Goal: Communication & Community: Answer question/provide support

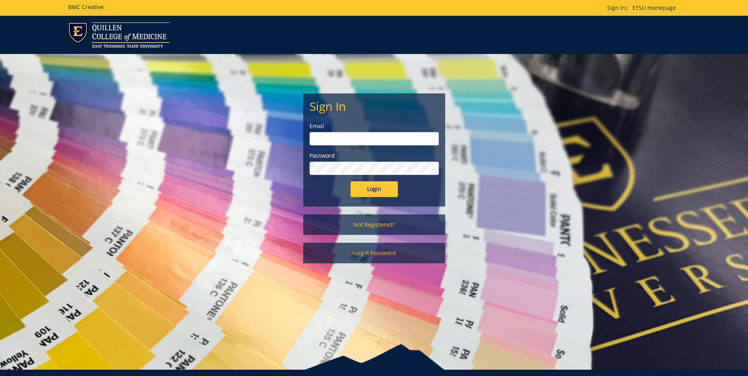
type input "[EMAIL_ADDRESS][DOMAIN_NAME]"
click at [373, 190] on input "Login" at bounding box center [373, 189] width 47 height 16
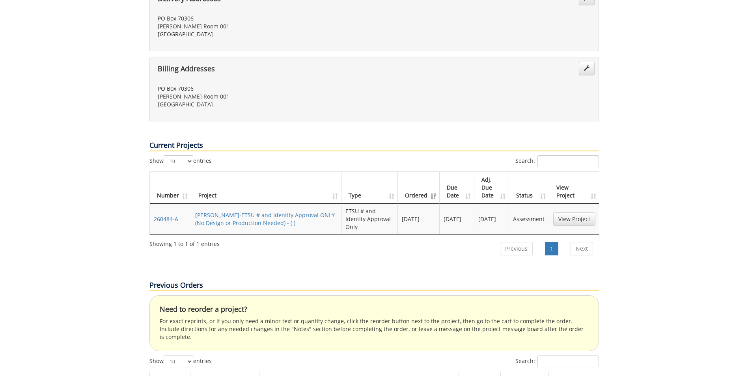
scroll to position [237, 0]
click at [577, 211] on link "View Project" at bounding box center [574, 217] width 42 height 13
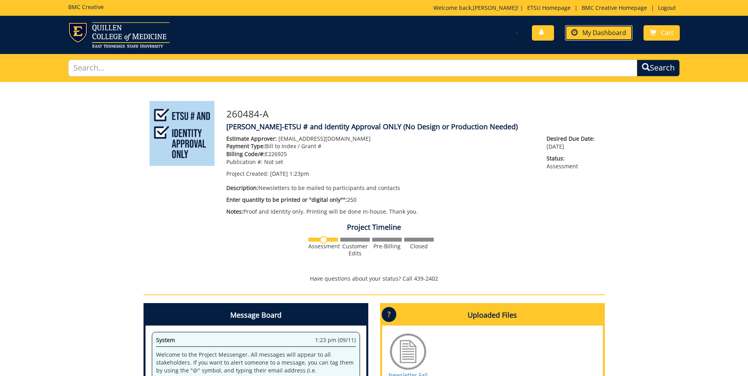
click at [591, 32] on span "My Dashboard" at bounding box center [604, 32] width 44 height 9
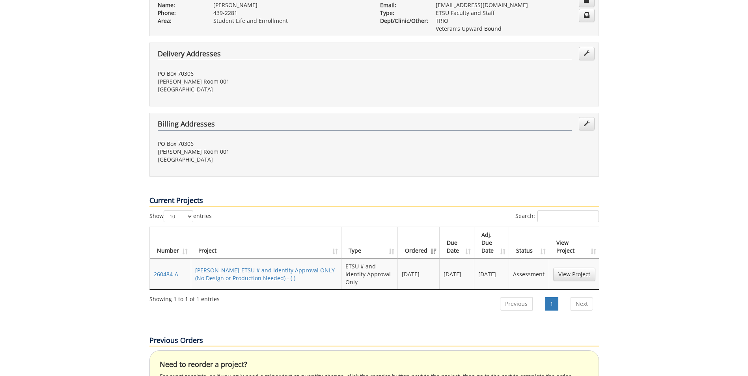
scroll to position [177, 0]
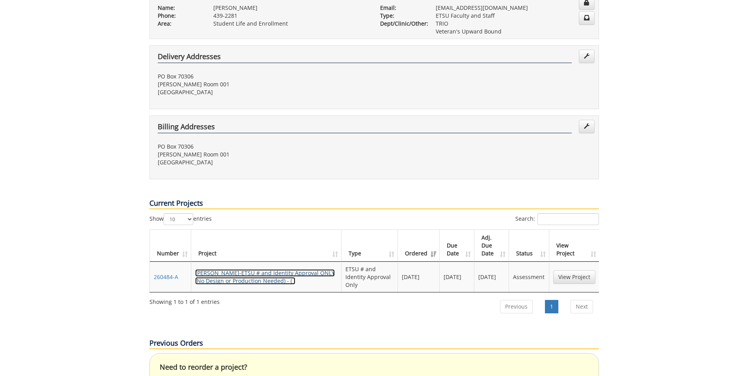
click at [275, 269] on link "[PERSON_NAME]-ETSU # and Identity Approval ONLY (No Design or Production Needed…" at bounding box center [265, 276] width 140 height 15
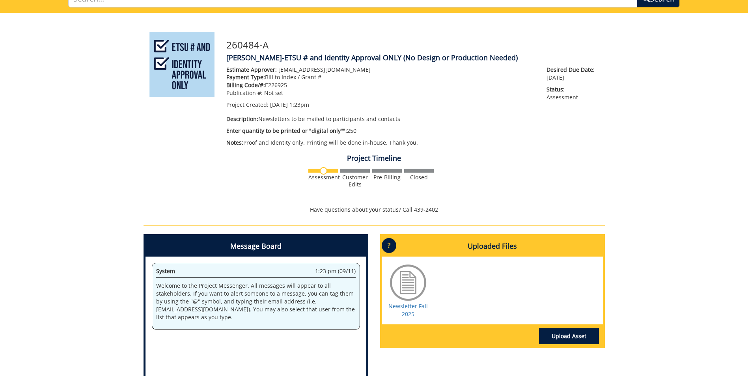
scroll to position [158, 0]
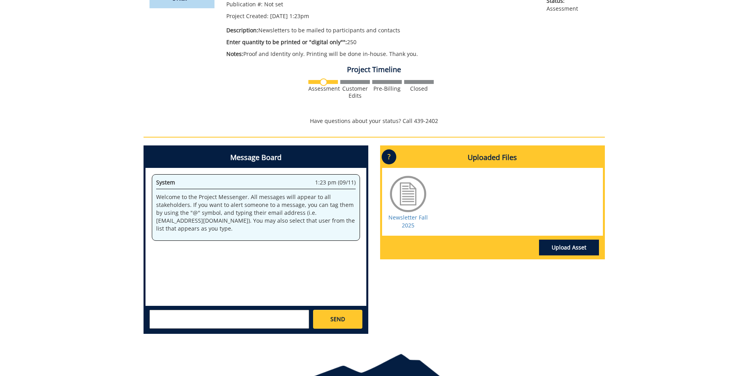
click at [158, 250] on div "System 1:23 pm (09/11) Welcome to the Project Messenger. All messages will appe…" at bounding box center [255, 237] width 221 height 138
click at [155, 320] on textarea at bounding box center [229, 319] width 160 height 19
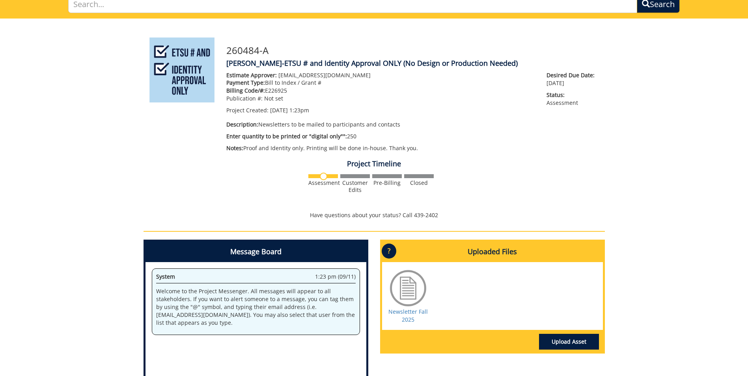
scroll to position [49, 0]
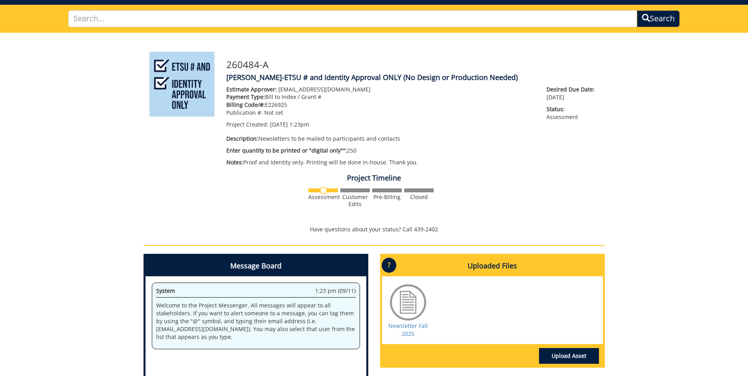
drag, startPoint x: 684, startPoint y: 224, endPoint x: 688, endPoint y: 106, distance: 117.9
click at [688, 106] on div "260484-A JoanHathaway-ETSU # and Identity Approval ONLY (No Design or Productio…" at bounding box center [374, 241] width 748 height 416
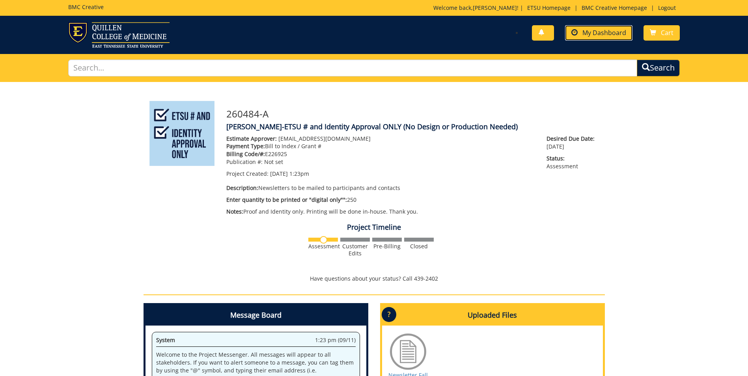
click at [594, 33] on span "My Dashboard" at bounding box center [604, 32] width 44 height 9
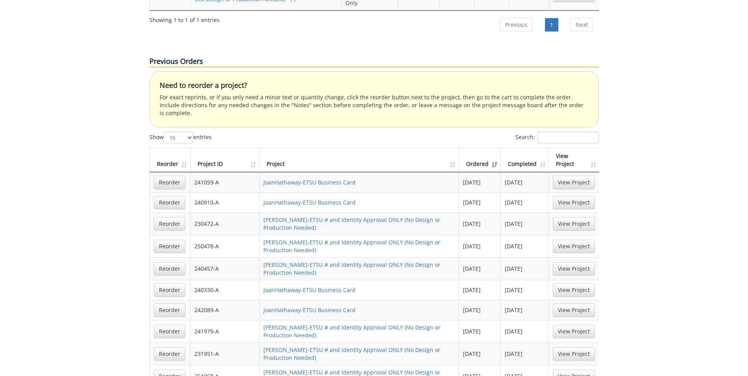
scroll to position [473, 0]
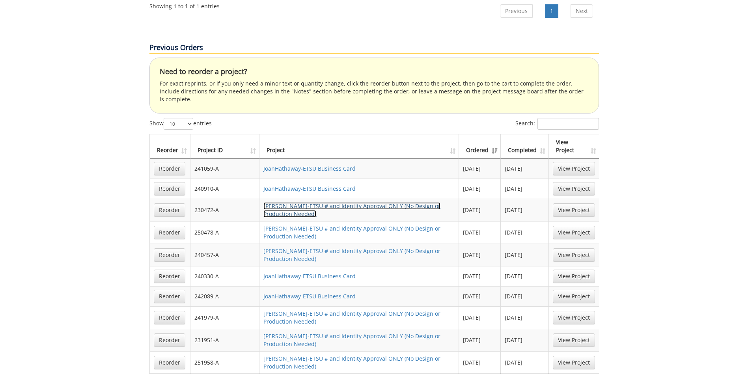
click at [303, 202] on link "[PERSON_NAME]-ETSU # and Identity Approval ONLY (No Design or Production Needed)" at bounding box center [351, 209] width 177 height 15
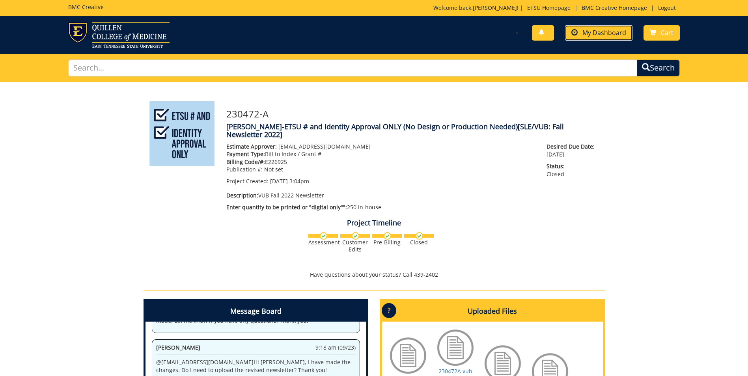
click at [602, 34] on span "My Dashboard" at bounding box center [604, 32] width 44 height 9
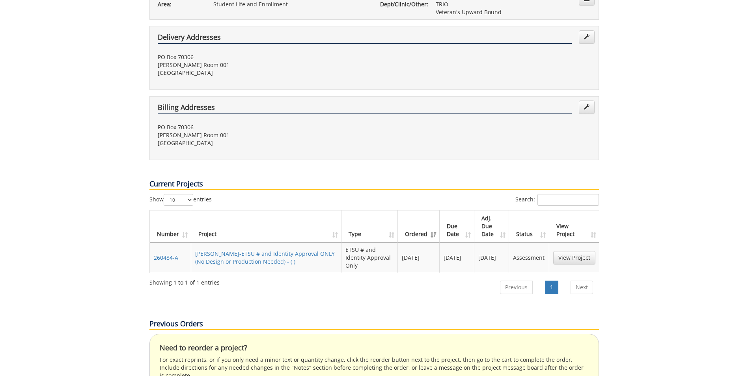
scroll to position [197, 0]
click at [264, 250] on link "[PERSON_NAME]-ETSU # and Identity Approval ONLY (No Design or Production Needed…" at bounding box center [265, 257] width 140 height 15
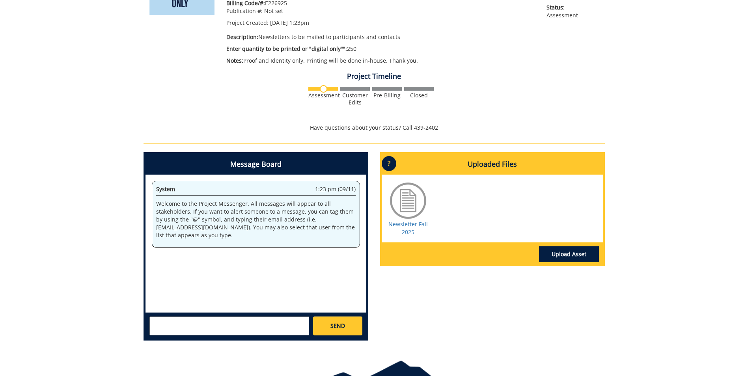
scroll to position [158, 0]
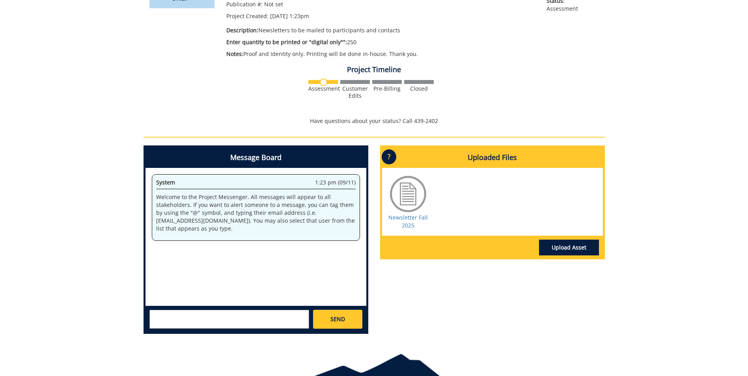
click at [196, 230] on p "Welcome to the Project Messenger. All messages will appear to all stakeholders.…" at bounding box center [255, 212] width 199 height 39
click at [155, 317] on textarea at bounding box center [229, 319] width 160 height 19
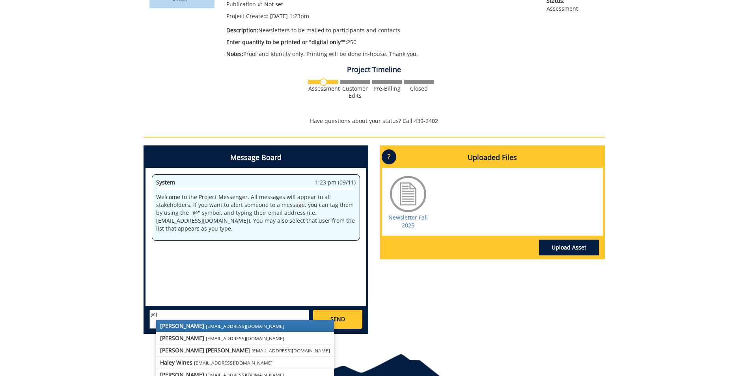
scroll to position [198, 0]
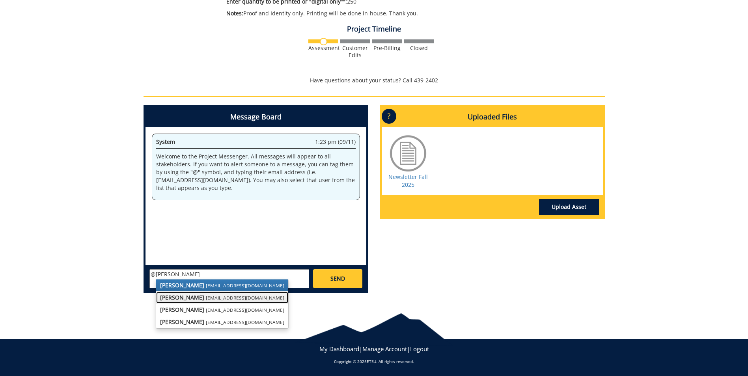
click at [194, 298] on strong "[PERSON_NAME]" at bounding box center [182, 297] width 44 height 7
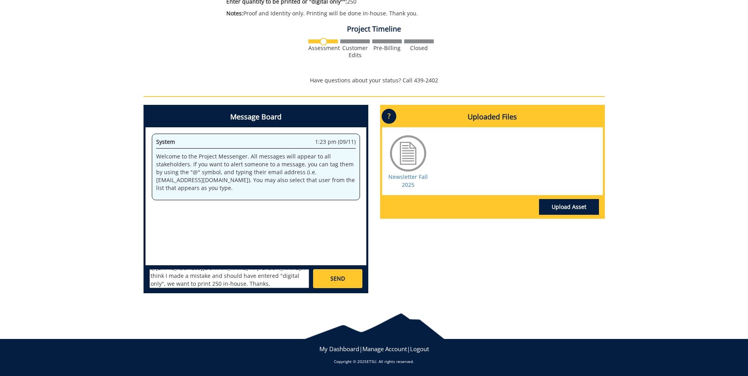
scroll to position [0, 0]
click at [293, 274] on textarea "@[EMAIL_ADDRESS][DOMAIN_NAME] Hi [PERSON_NAME]! I think I made a mistake and sh…" at bounding box center [229, 278] width 160 height 19
click at [248, 281] on textarea "@[EMAIL_ADDRESS][DOMAIN_NAME] Hi [PERSON_NAME]! I think I made a mistake and sh…" at bounding box center [229, 278] width 160 height 19
click at [294, 273] on textarea "@[EMAIL_ADDRESS][DOMAIN_NAME] Hi [PERSON_NAME]! I think I made a mistake and sh…" at bounding box center [229, 278] width 160 height 19
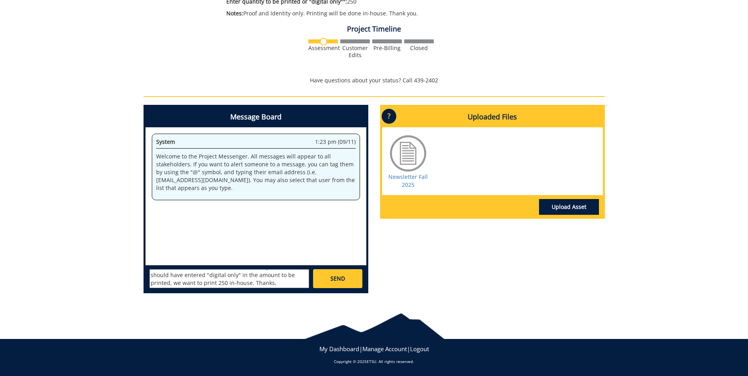
click at [164, 274] on textarea "@[EMAIL_ADDRESS][DOMAIN_NAME] Hi [PERSON_NAME]! I think I made a mistake in the…" at bounding box center [229, 278] width 160 height 19
click at [246, 282] on textarea "@[EMAIL_ADDRESS][DOMAIN_NAME] Hi [PERSON_NAME]! I think I made a mistake in the…" at bounding box center [229, 278] width 160 height 19
type textarea "@[EMAIL_ADDRESS][DOMAIN_NAME] Hi [PERSON_NAME]! I think I made a mistake in the…"
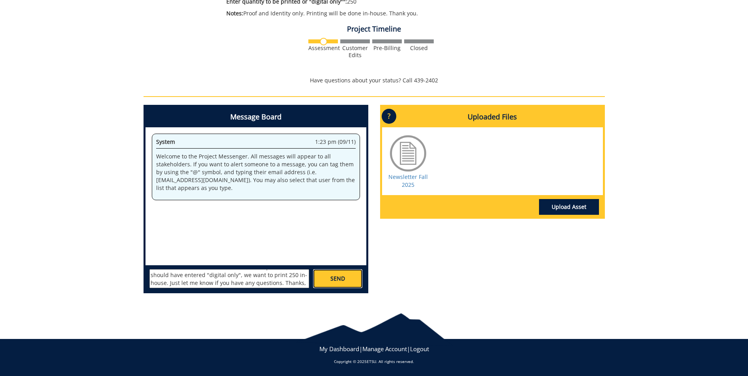
click at [334, 276] on span "SEND" at bounding box center [337, 279] width 15 height 8
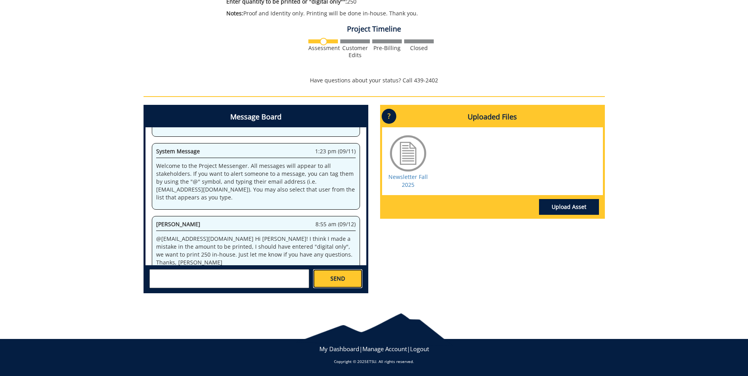
scroll to position [259, 0]
